Goal: Task Accomplishment & Management: Use online tool/utility

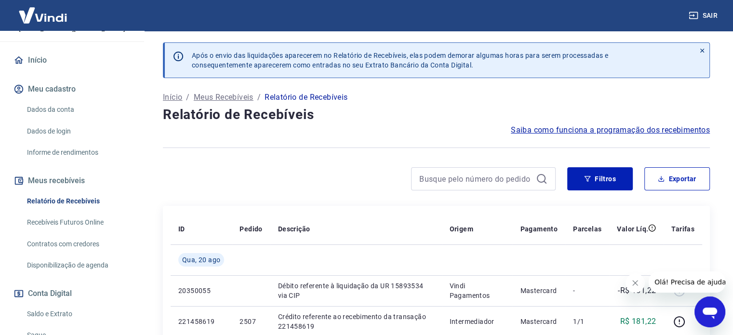
scroll to position [168, 0]
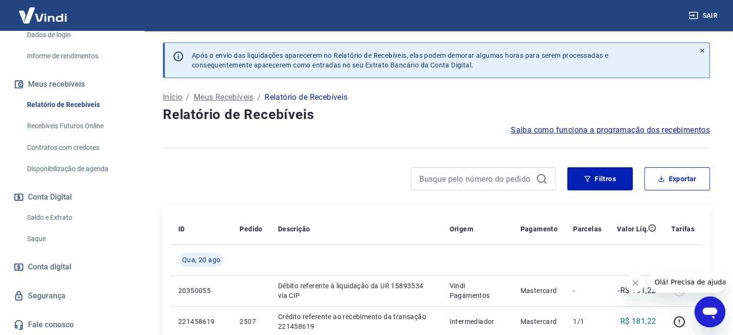
click at [64, 219] on link "Saldo e Extrato" at bounding box center [77, 218] width 109 height 20
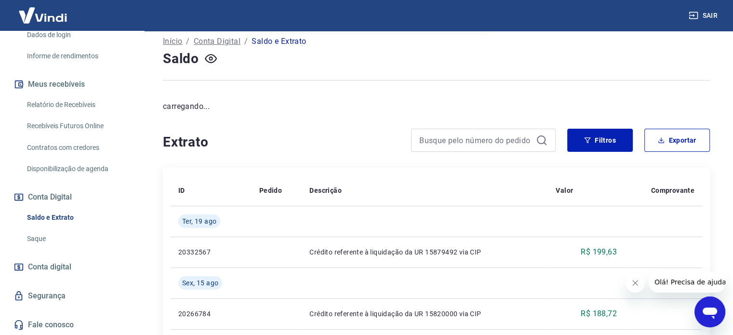
scroll to position [96, 0]
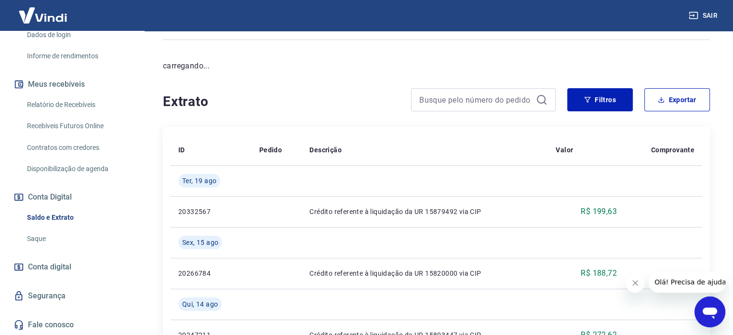
click at [38, 236] on link "Saque" at bounding box center [77, 239] width 109 height 20
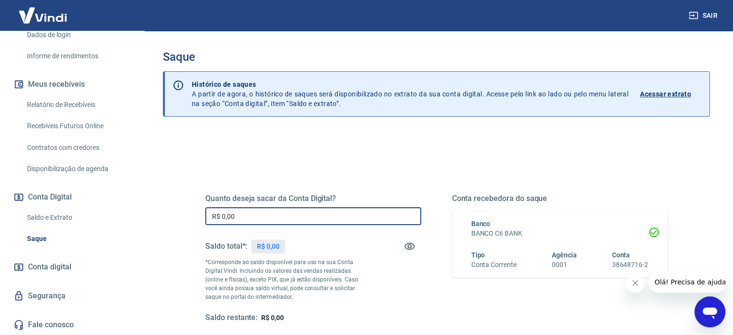
click at [397, 217] on input "R$ 0,00" at bounding box center [313, 216] width 216 height 18
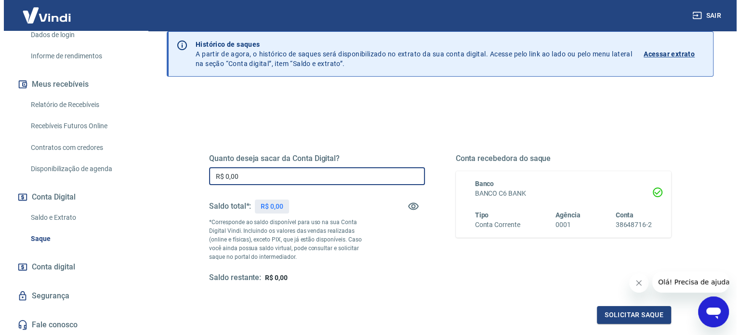
scroll to position [96, 0]
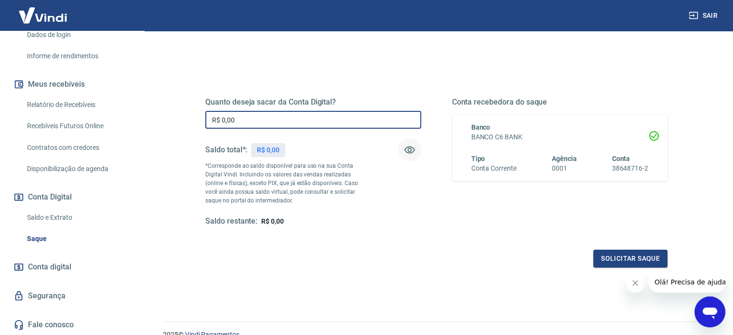
click at [410, 154] on icon "button" at bounding box center [410, 150] width 12 height 12
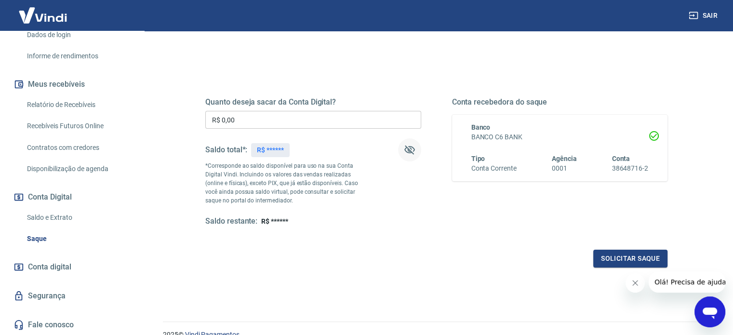
click at [410, 154] on icon "button" at bounding box center [410, 150] width 12 height 12
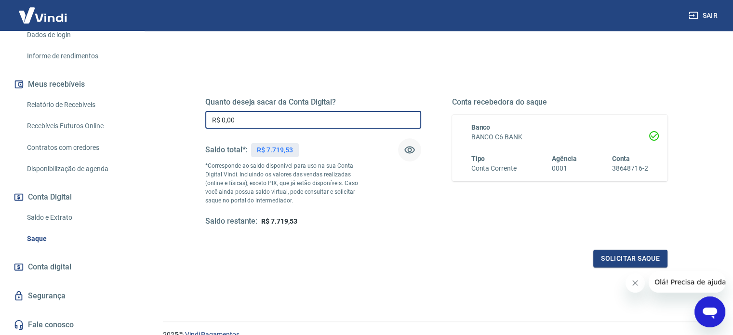
click at [262, 119] on input "R$ 0,00" at bounding box center [313, 120] width 216 height 18
type input "R$ 7.719,53"
click at [607, 253] on button "Solicitar saque" at bounding box center [630, 259] width 74 height 18
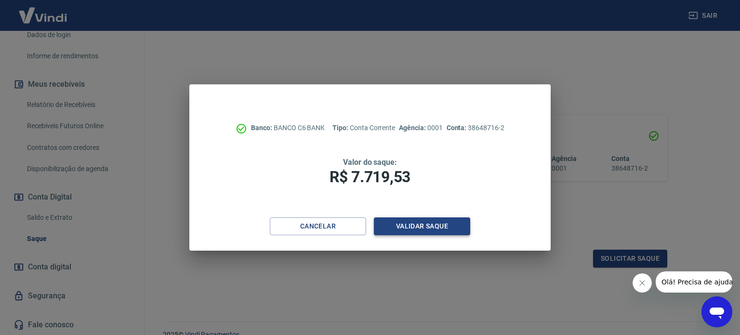
click at [453, 227] on button "Validar saque" at bounding box center [422, 226] width 96 height 18
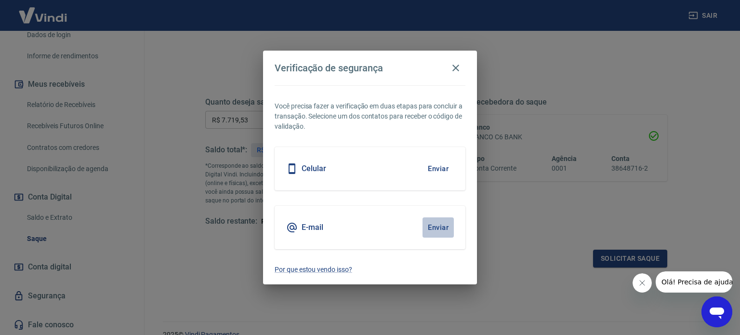
click at [448, 232] on button "Enviar" at bounding box center [437, 227] width 31 height 20
click at [432, 223] on button "Enviar" at bounding box center [437, 227] width 31 height 20
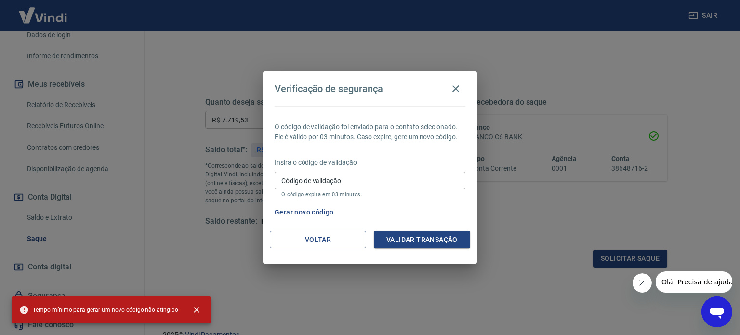
click at [353, 183] on input "Código de validação" at bounding box center [370, 180] width 191 height 18
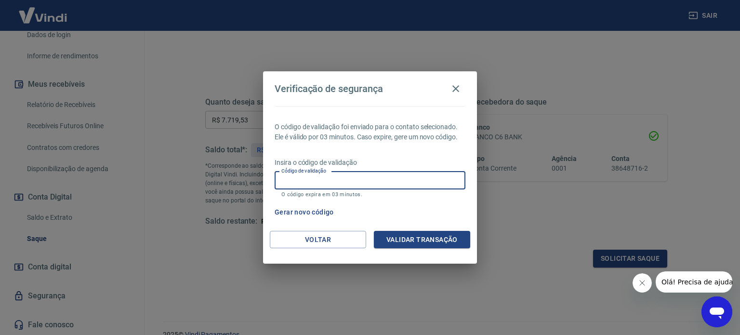
paste input "500956"
type input "500956"
click at [449, 234] on button "Validar transação" at bounding box center [422, 240] width 96 height 18
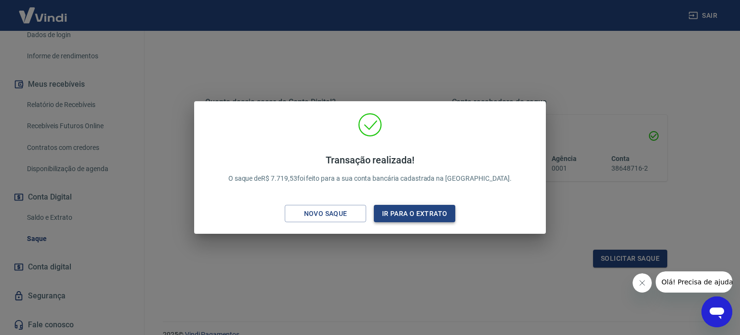
click at [407, 219] on button "Ir para o extrato" at bounding box center [414, 214] width 81 height 18
